Goal: Information Seeking & Learning: Find specific fact

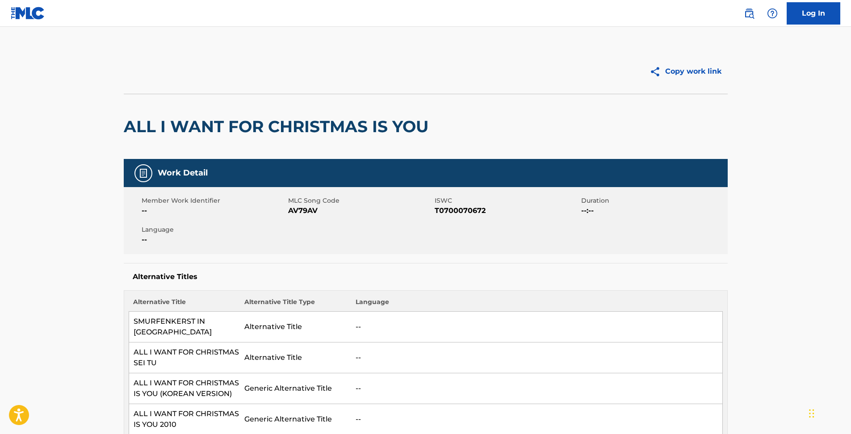
click at [312, 211] on span "AV79AV" at bounding box center [360, 211] width 144 height 11
copy span "AV79AV"
click at [748, 10] on img at bounding box center [749, 13] width 11 height 11
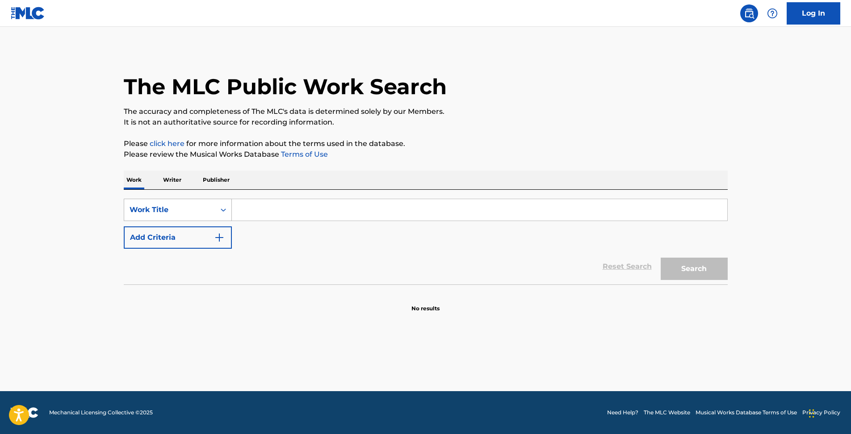
click at [213, 210] on div "Work Title" at bounding box center [169, 210] width 91 height 17
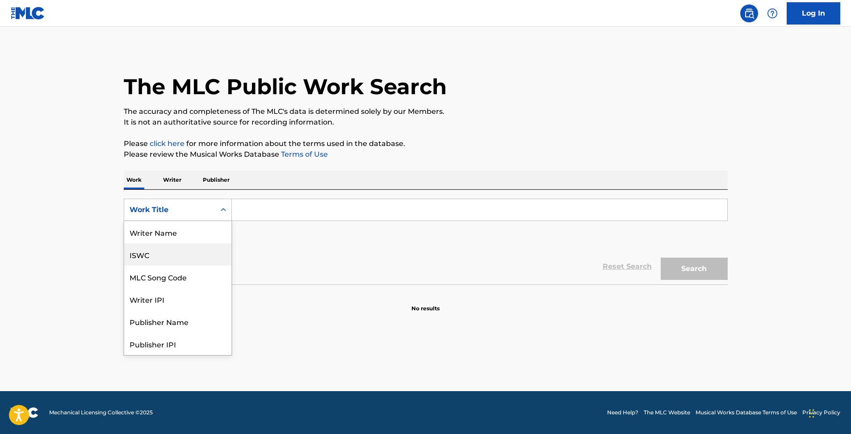
click at [186, 253] on div "ISWC" at bounding box center [177, 255] width 107 height 22
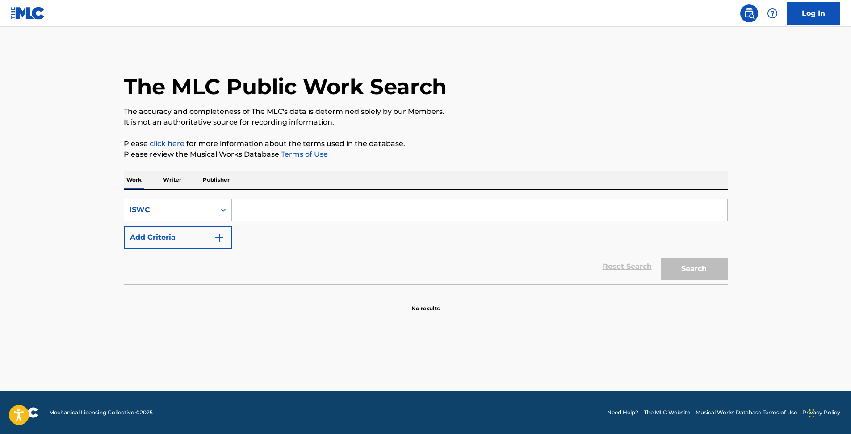
drag, startPoint x: 295, startPoint y: 213, endPoint x: 311, endPoint y: 214, distance: 15.7
click at [295, 213] on input "Search Form" at bounding box center [480, 209] width 496 height 21
paste input "T0701273995"
type input "T0701273995"
click at [701, 274] on button "Search" at bounding box center [694, 269] width 67 height 22
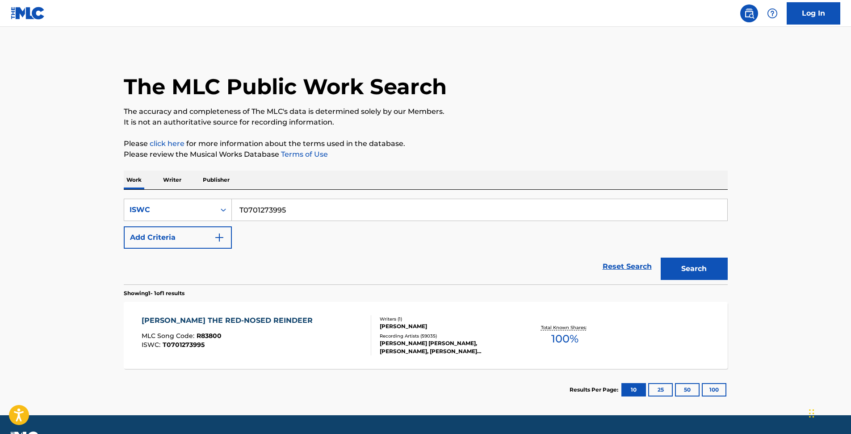
click at [308, 324] on div "RUDOLPH THE RED-NOSED REINDEER MLC Song Code : R83800 ISWC : T0701273995" at bounding box center [257, 335] width 230 height 40
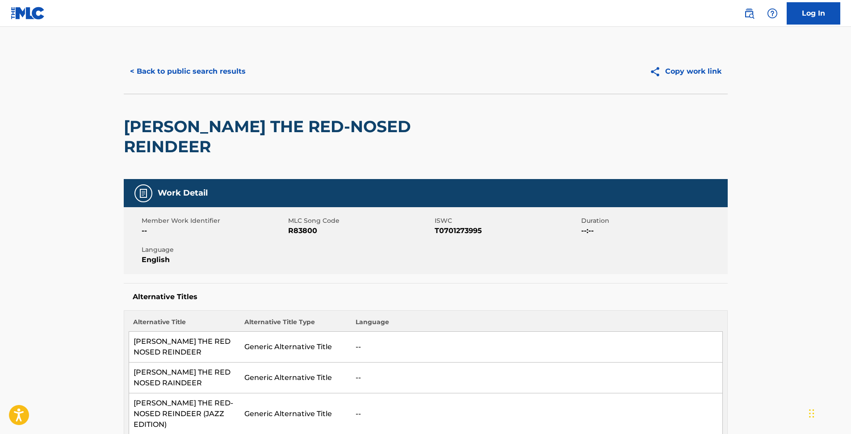
click at [309, 226] on span "R83800" at bounding box center [360, 231] width 144 height 11
copy span "R83800"
click at [288, 60] on div "< Back to public search results Copy work link" at bounding box center [426, 71] width 604 height 45
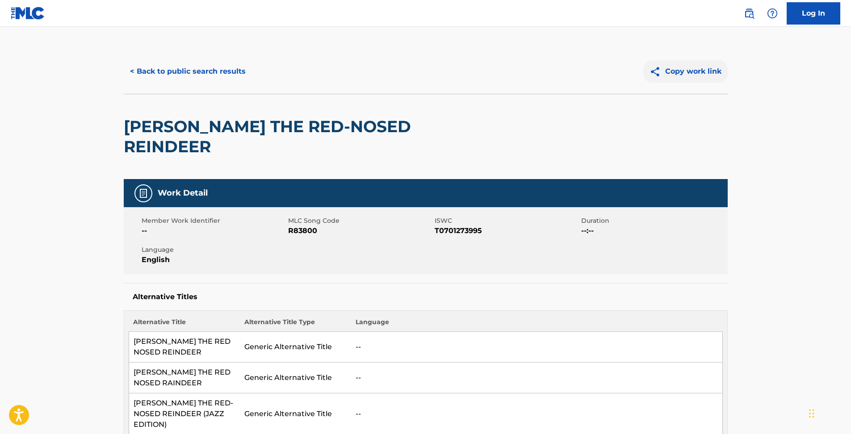
click at [686, 68] on button "Copy work link" at bounding box center [685, 71] width 84 height 22
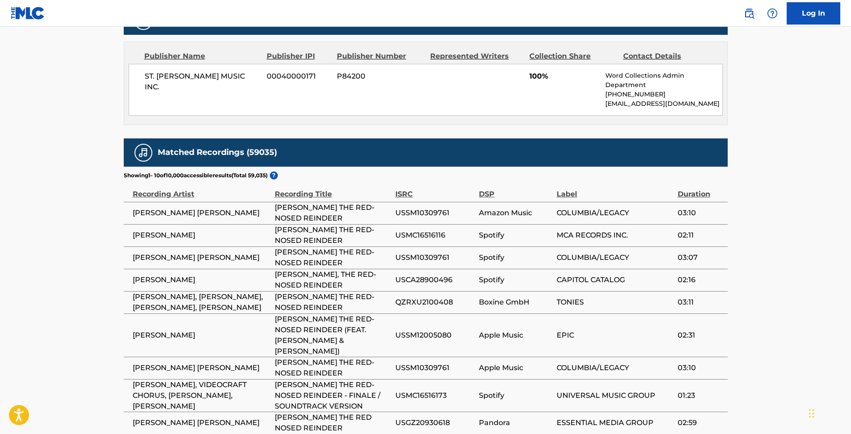
scroll to position [745, 0]
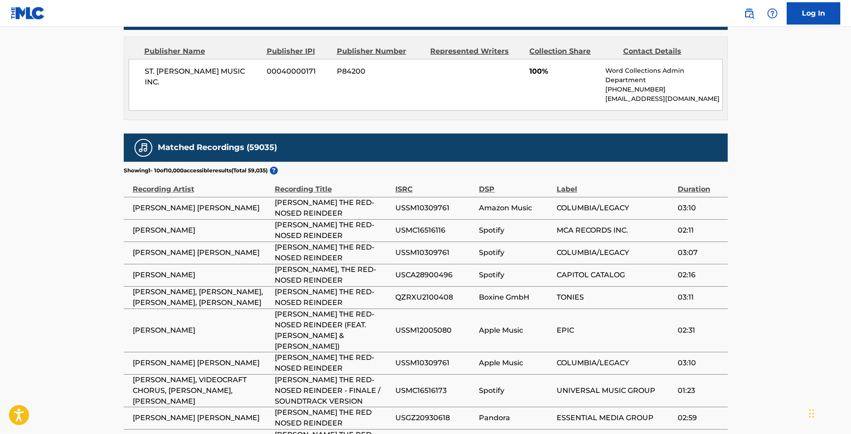
drag, startPoint x: 747, startPoint y: 12, endPoint x: 736, endPoint y: 17, distance: 12.4
click at [747, 12] on img at bounding box center [749, 13] width 11 height 11
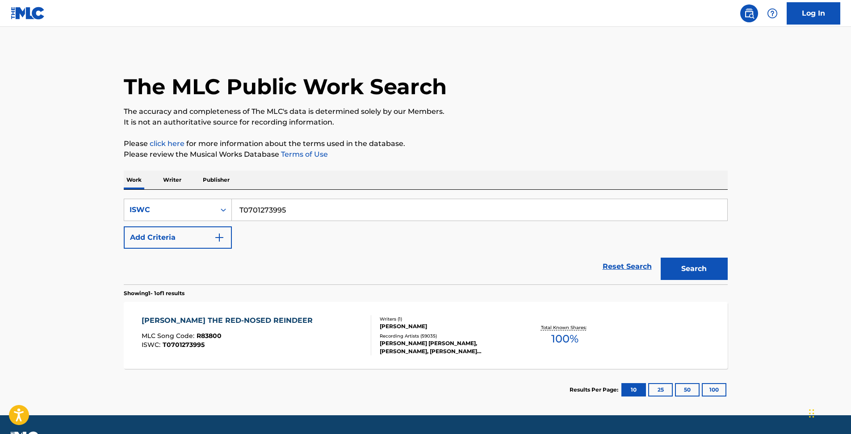
drag, startPoint x: 284, startPoint y: 214, endPoint x: 28, endPoint y: 199, distance: 256.5
click at [0, 188] on html "Accessibility Screen-Reader Guide, Feedback, and Issue Reporting | New window 0…" at bounding box center [425, 217] width 851 height 434
paste input "996602"
type input "T0701996602"
click at [710, 273] on button "Search" at bounding box center [694, 269] width 67 height 22
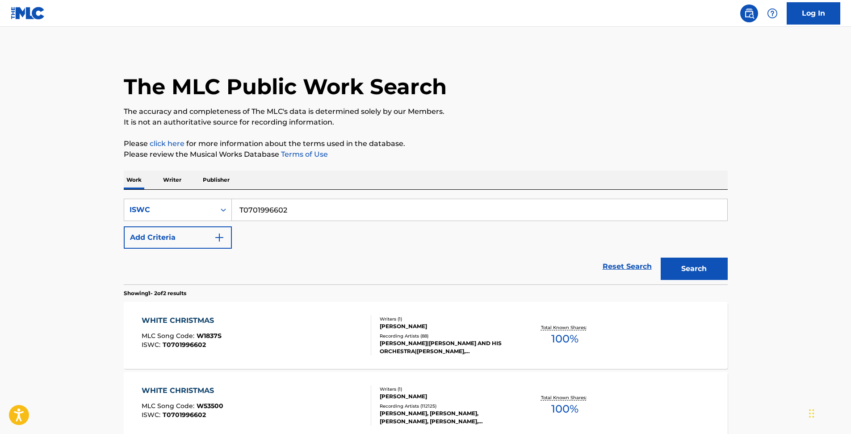
scroll to position [94, 0]
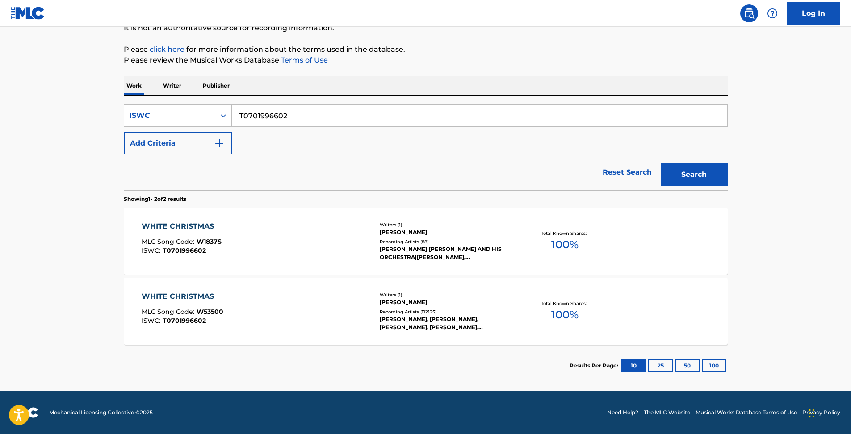
click at [426, 319] on div "BING CROSBY, BING CROSBY, BING CROSBY, BING CROSBY, BING CROSBY" at bounding box center [447, 323] width 135 height 16
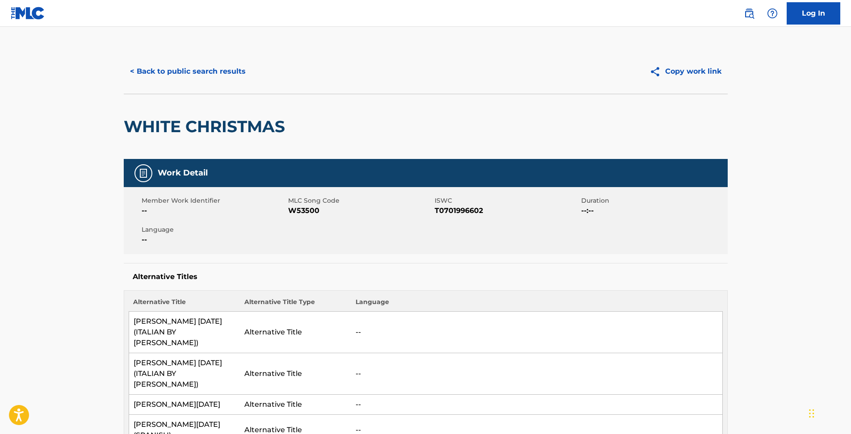
click at [308, 214] on span "W53500" at bounding box center [360, 211] width 144 height 11
copy span "W53500"
click at [691, 65] on button "Copy work link" at bounding box center [685, 71] width 84 height 22
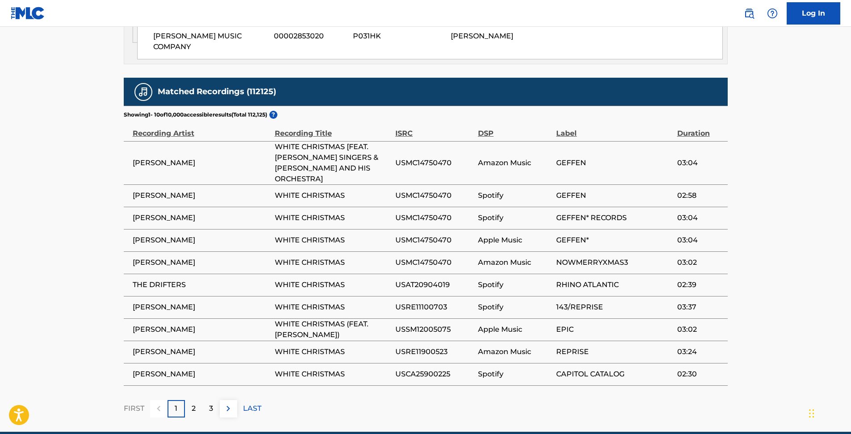
scroll to position [846, 0]
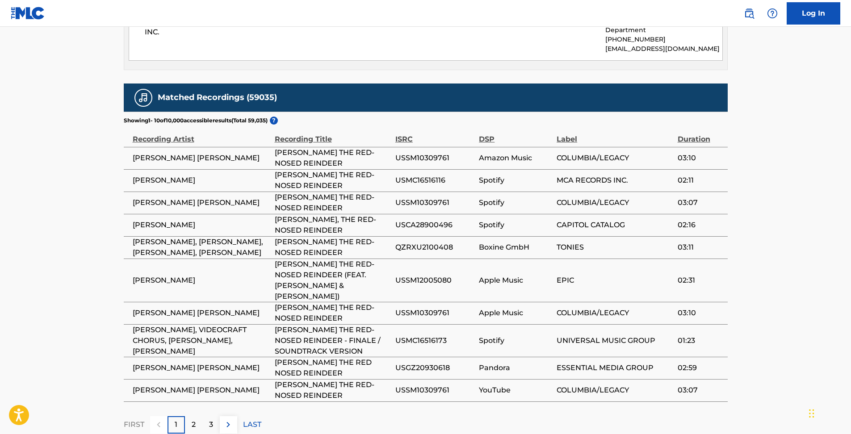
scroll to position [903, 0]
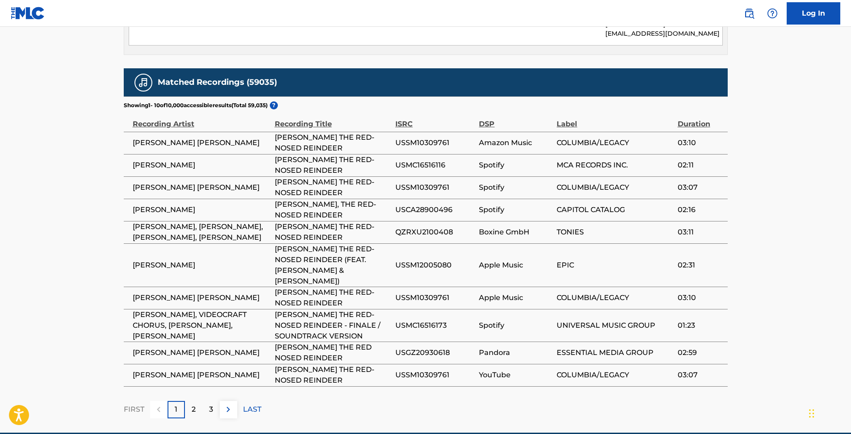
drag, startPoint x: 55, startPoint y: 317, endPoint x: 136, endPoint y: 345, distance: 85.1
click at [192, 404] on p "2" at bounding box center [194, 409] width 4 height 11
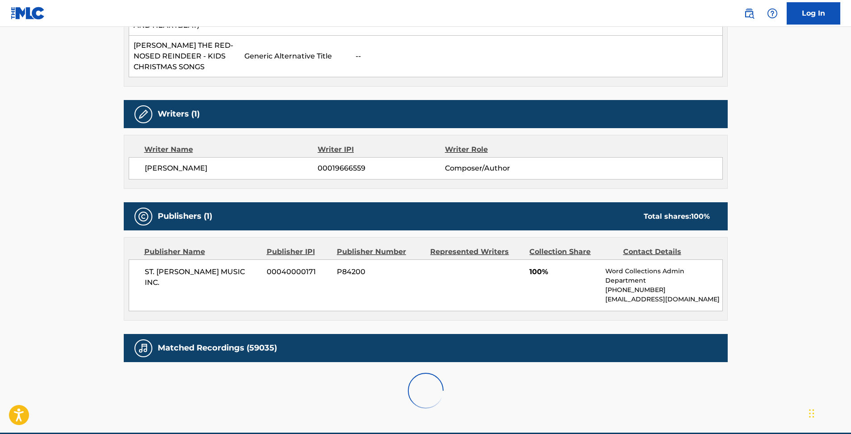
scroll to position [882, 0]
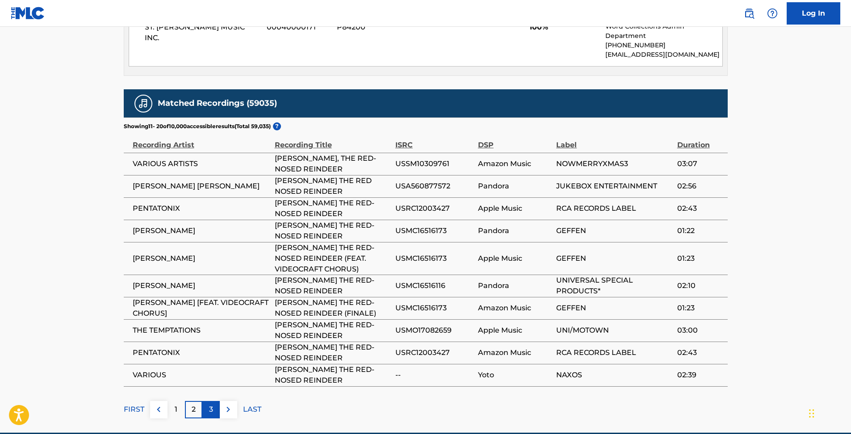
click at [206, 401] on div "3" at bounding box center [210, 409] width 17 height 17
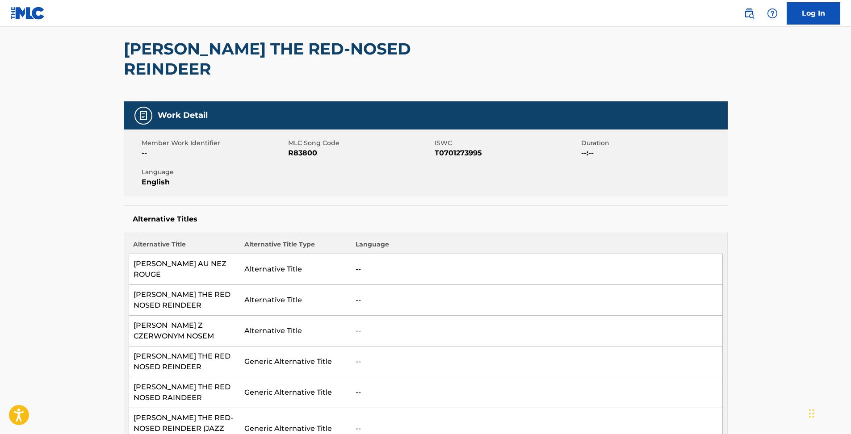
scroll to position [0, 0]
